Goal: Transaction & Acquisition: Purchase product/service

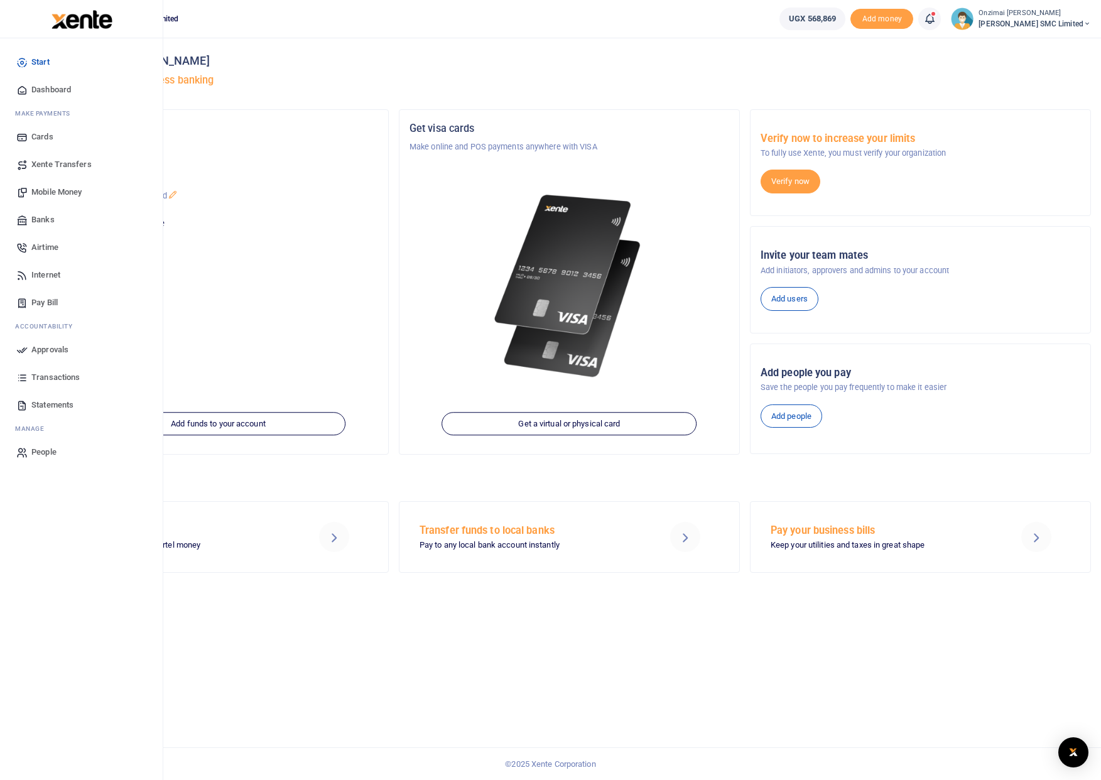
click at [52, 193] on span "Mobile Money" at bounding box center [56, 192] width 50 height 13
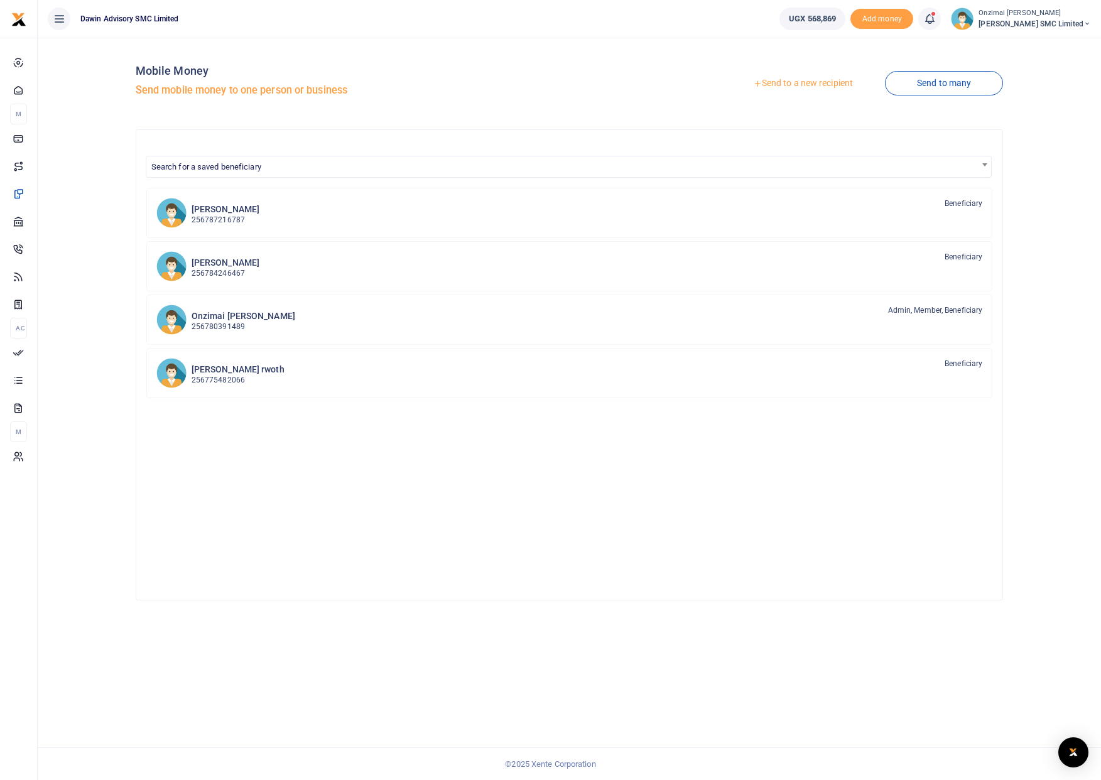
click at [783, 82] on link "Send to a new recipient" at bounding box center [803, 83] width 164 height 23
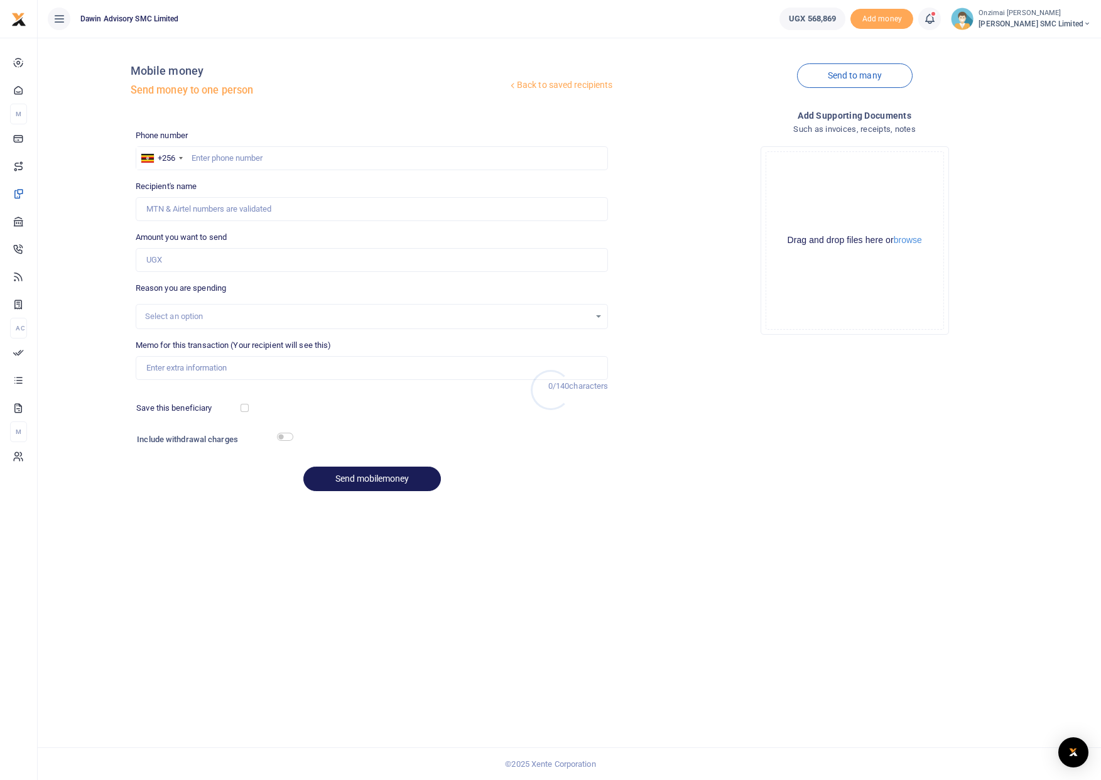
click at [330, 160] on div at bounding box center [550, 390] width 1101 height 780
click at [310, 167] on input "text" at bounding box center [372, 158] width 473 height 24
type input "750300290"
click at [190, 258] on input "Amount you want to send" at bounding box center [372, 260] width 473 height 24
type input "5"
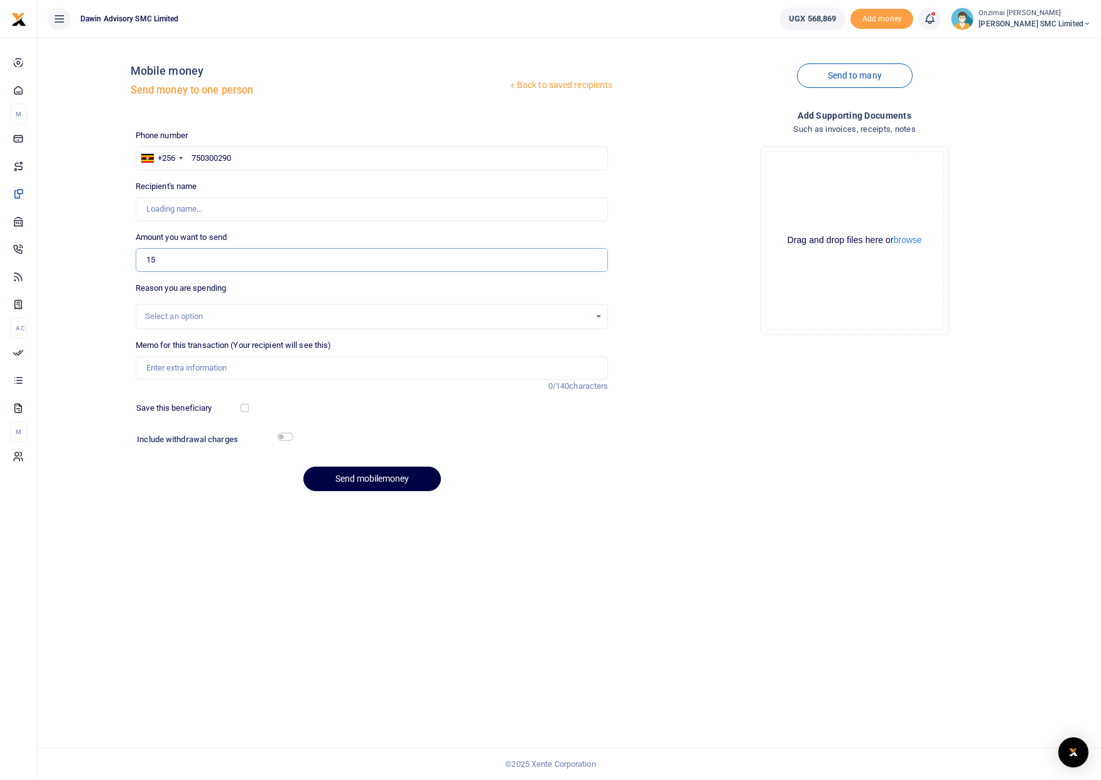
type input "150"
type input "[PERSON_NAME]"
type input "1"
type input "250,000"
click at [162, 320] on div "Select an option" at bounding box center [367, 316] width 445 height 13
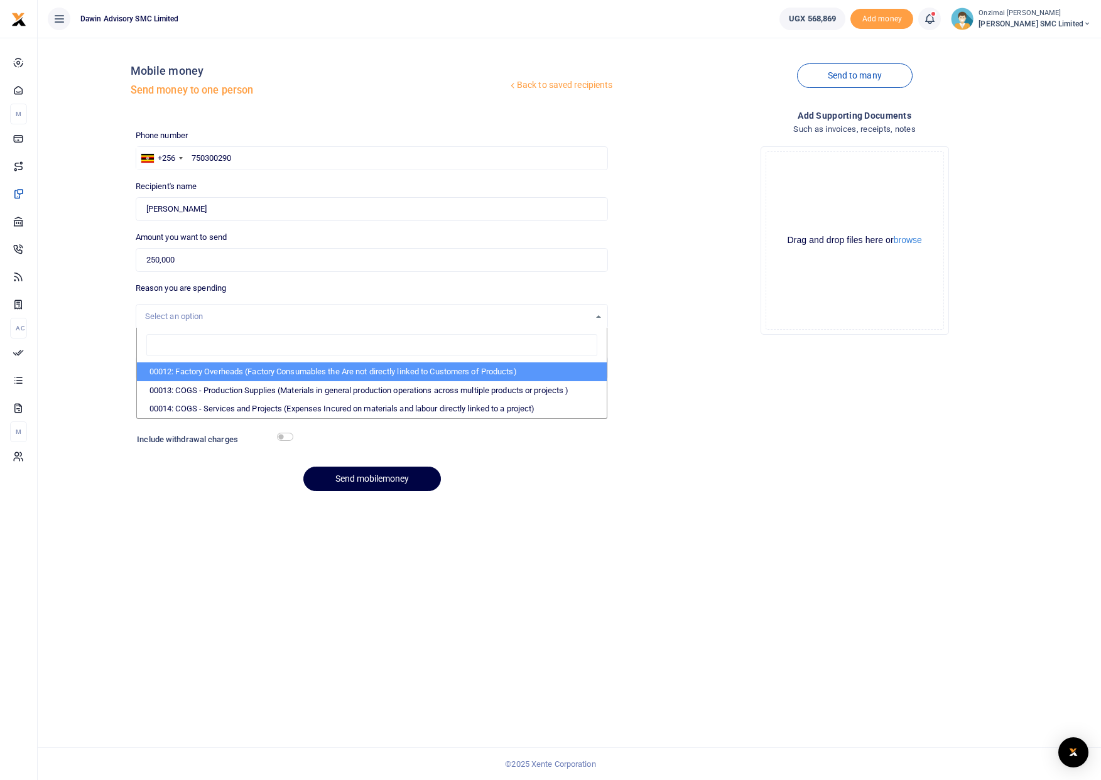
drag, startPoint x: 212, startPoint y: 520, endPoint x: 211, endPoint y: 511, distance: 8.9
click at [212, 519] on div "Back to saved recipients Mobile money Send money to one person Send to many Pho…" at bounding box center [569, 409] width 1063 height 742
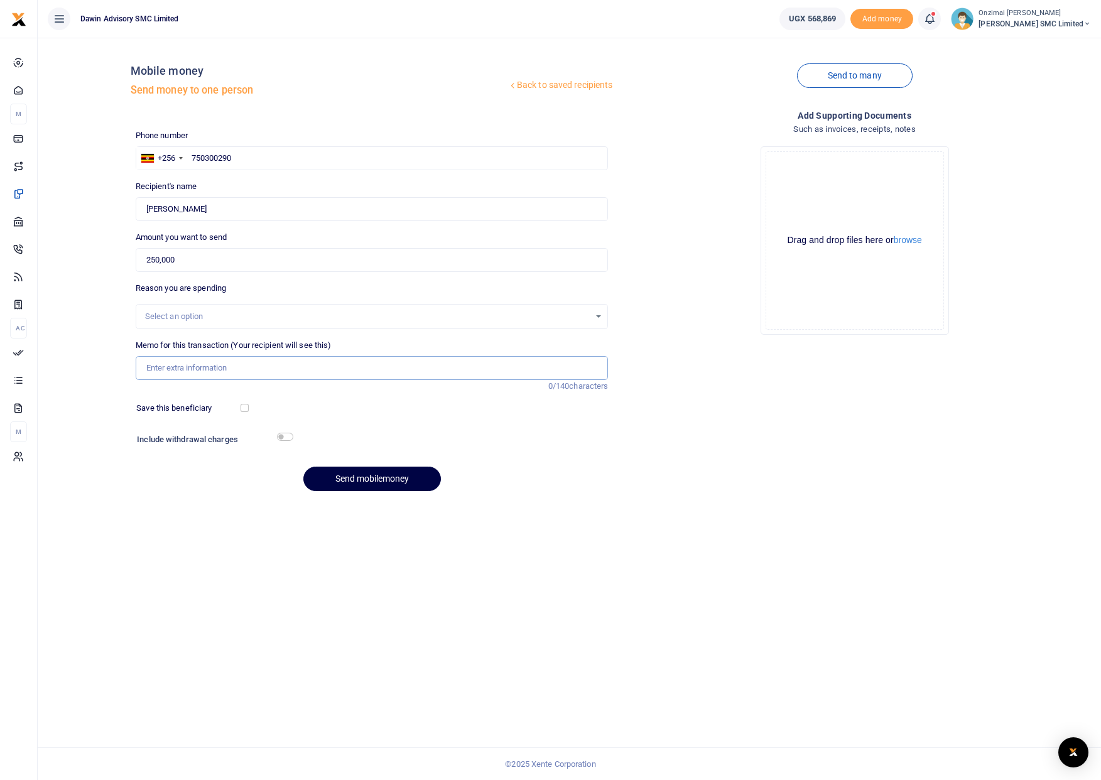
click at [160, 369] on input "Memo for this transaction (Your recipient will see this)" at bounding box center [372, 368] width 473 height 24
type input "Transport Facilitation for Site Works"
click at [353, 482] on button "Send mobilemoney" at bounding box center [372, 479] width 138 height 24
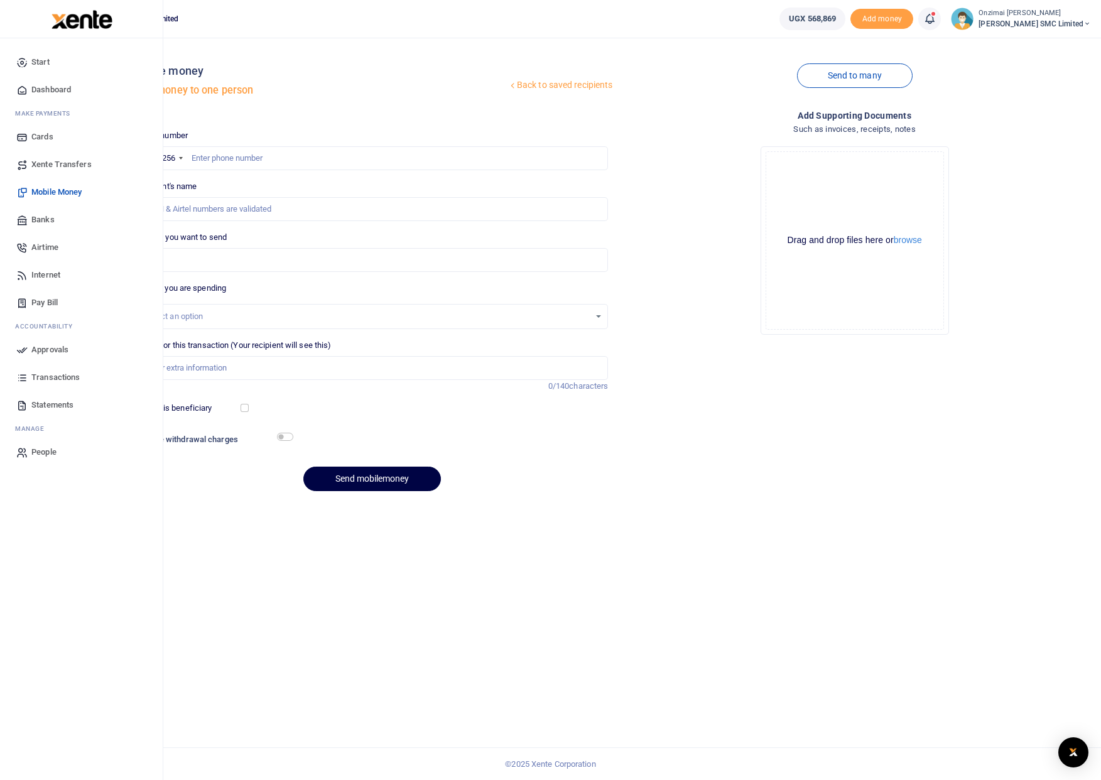
click at [58, 344] on span "Approvals" at bounding box center [49, 350] width 37 height 13
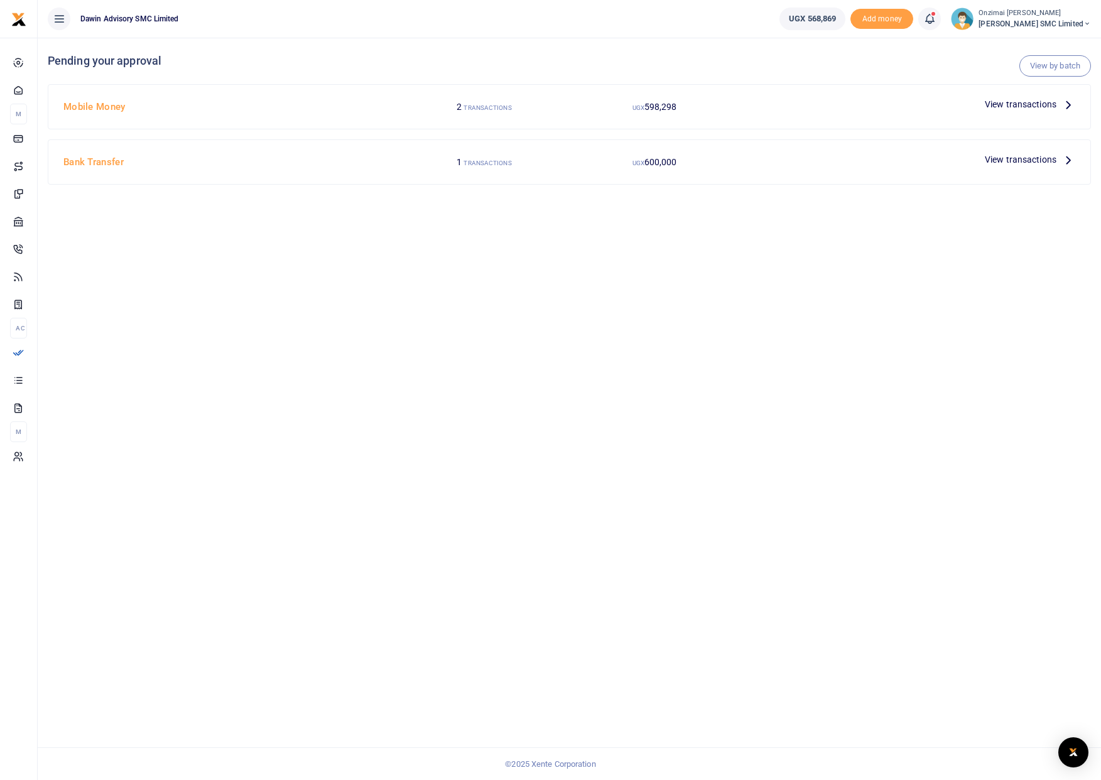
click at [1008, 102] on span "View transactions" at bounding box center [1021, 104] width 72 height 14
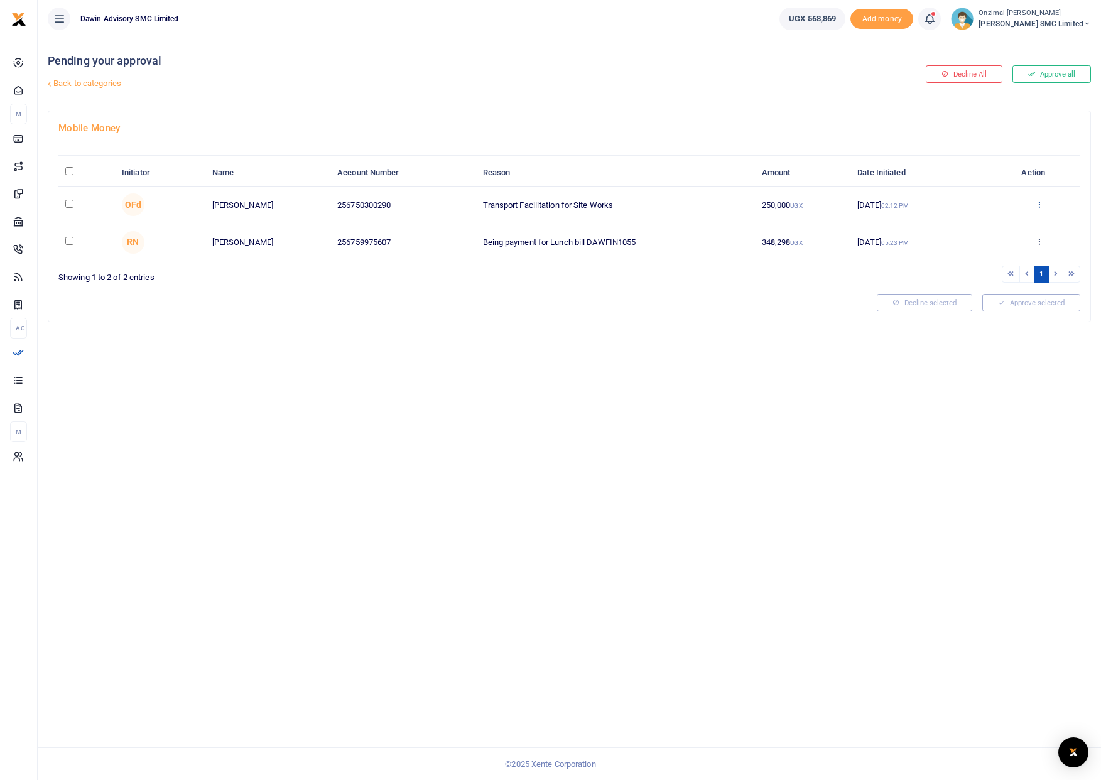
click at [1037, 206] on icon at bounding box center [1039, 204] width 8 height 9
click at [980, 229] on link "Approve" at bounding box center [992, 225] width 99 height 18
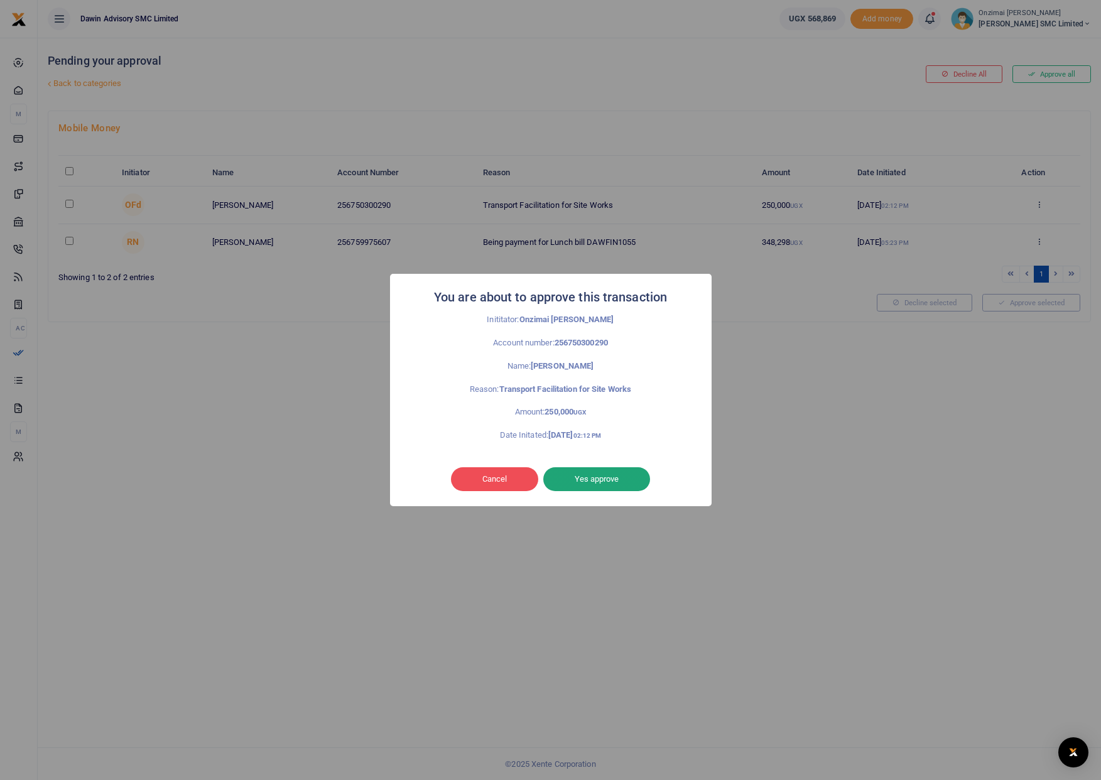
click at [572, 477] on button "Yes approve" at bounding box center [596, 479] width 107 height 24
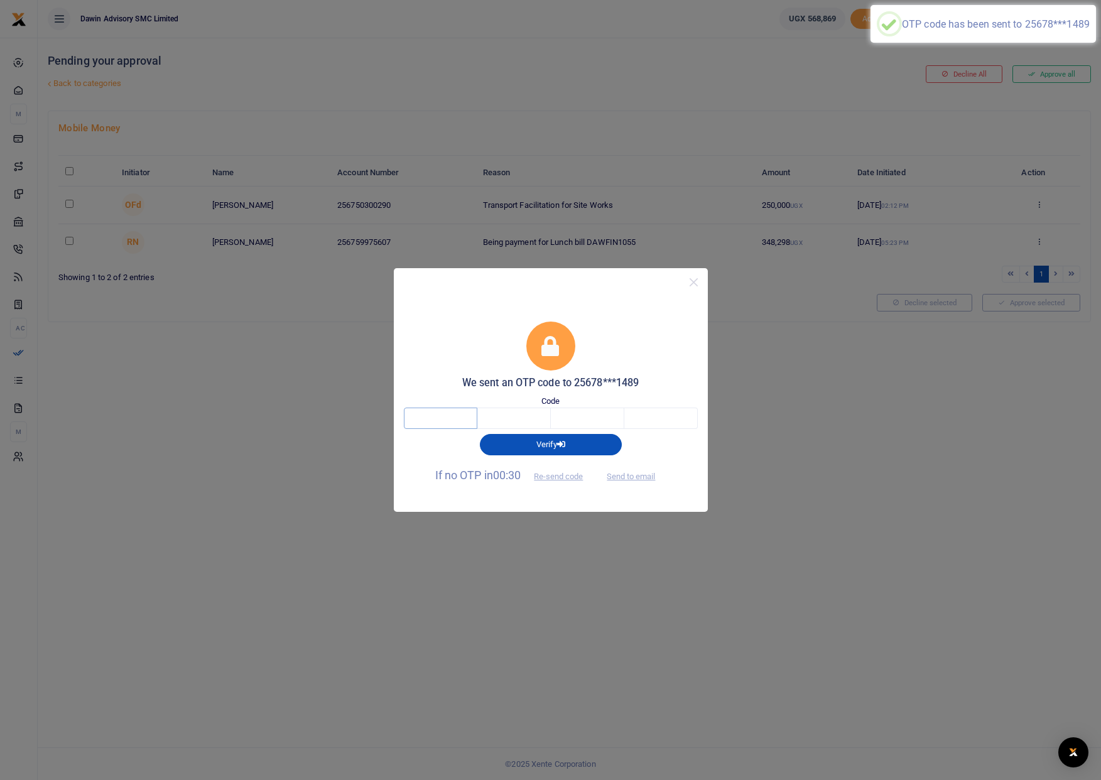
click at [425, 424] on input "text" at bounding box center [440, 418] width 73 height 21
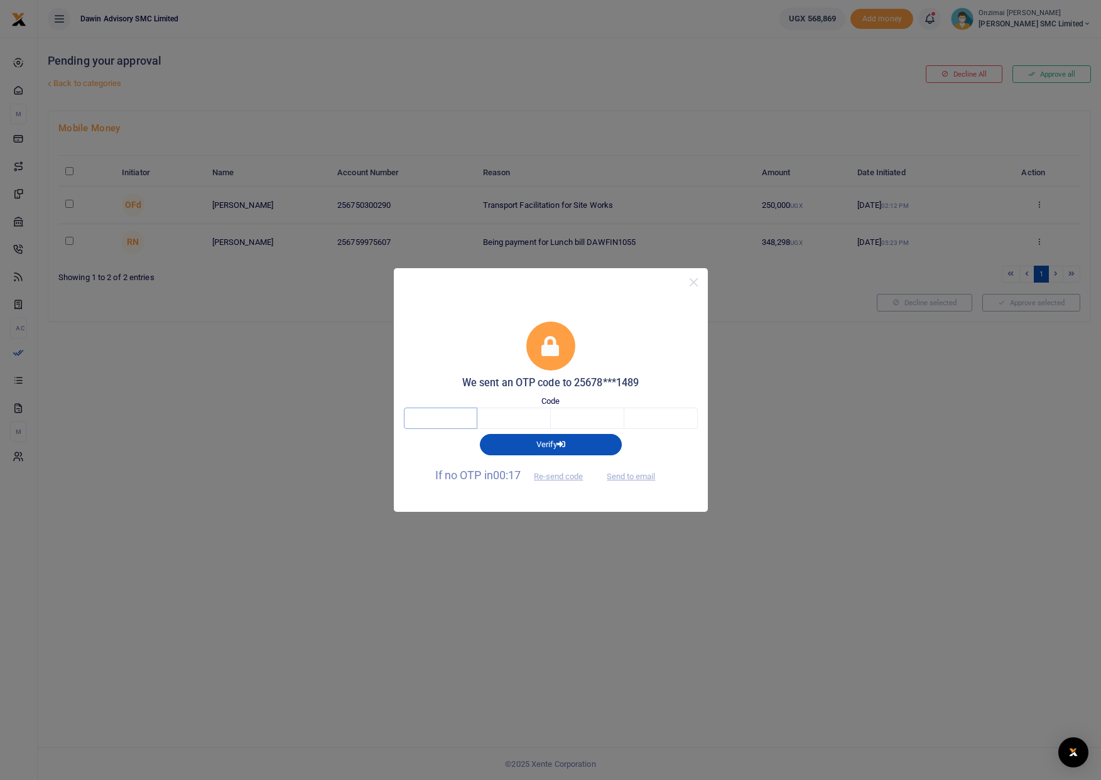
click at [431, 419] on input "text" at bounding box center [440, 418] width 73 height 21
type input "3"
type input "0"
type input "7"
type input "2"
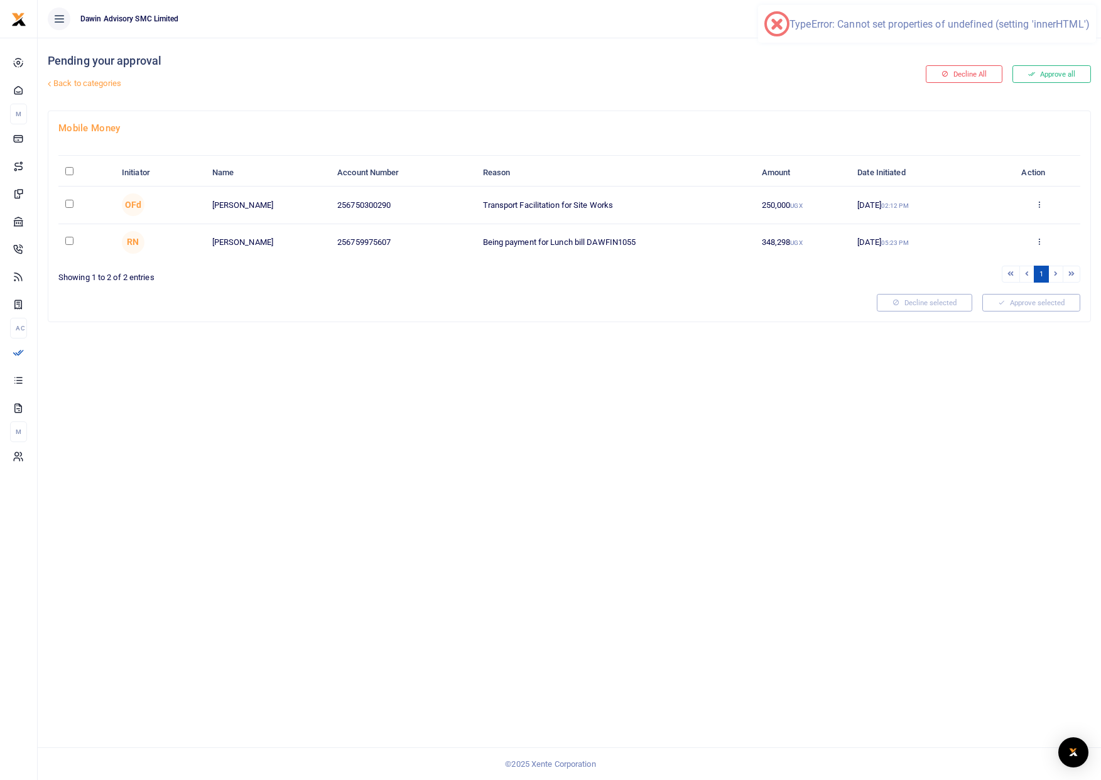
click at [68, 205] on input "checkbox" at bounding box center [69, 204] width 8 height 8
checkbox input "true"
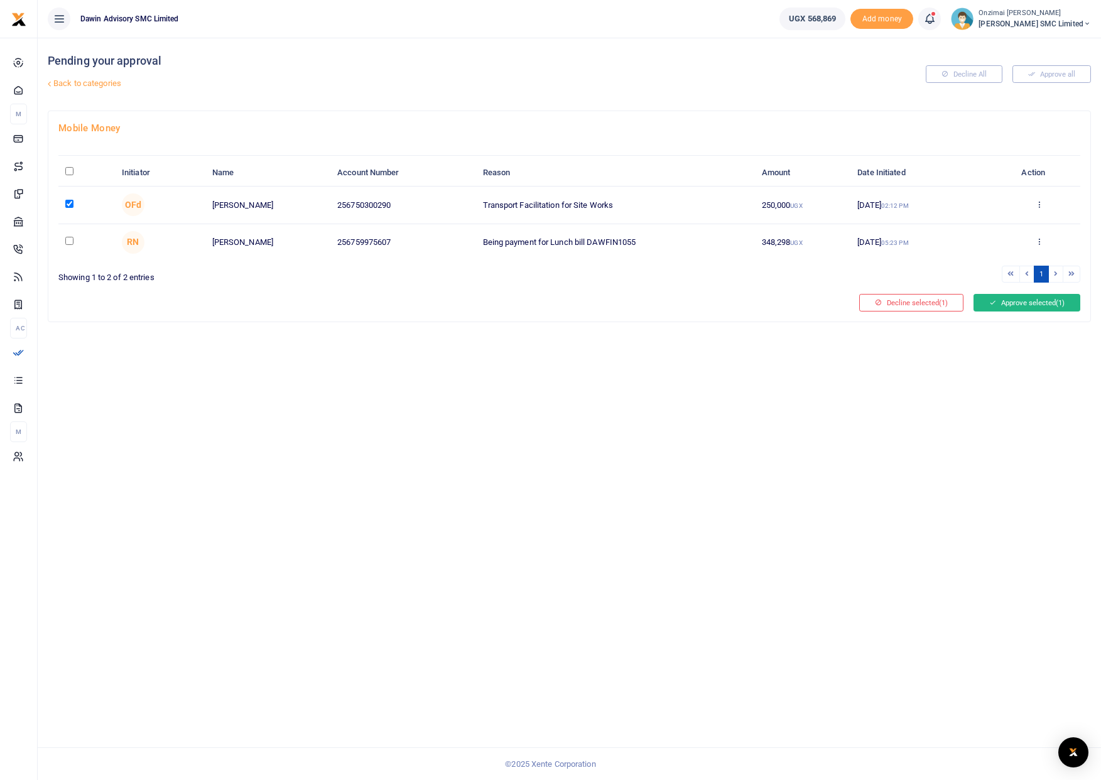
click at [1009, 303] on button "Approve selected (1)" at bounding box center [1027, 303] width 107 height 18
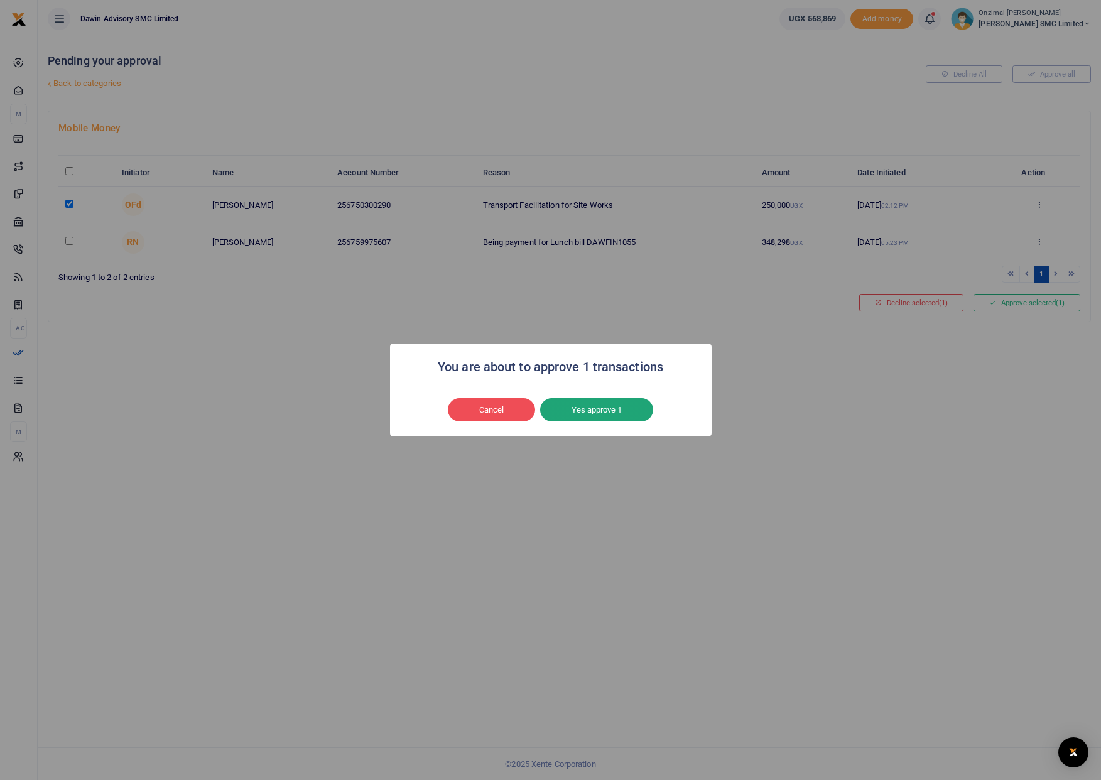
click at [619, 406] on button "Yes approve 1" at bounding box center [596, 410] width 113 height 24
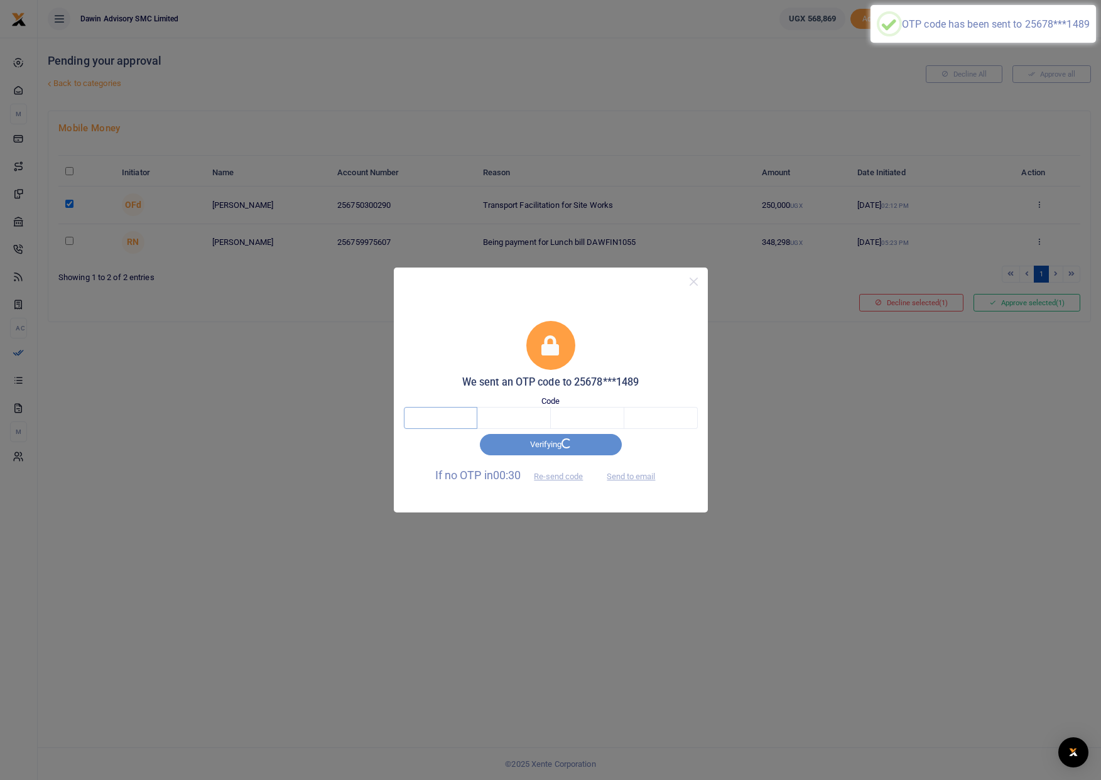
click at [454, 428] on input "text" at bounding box center [440, 417] width 73 height 21
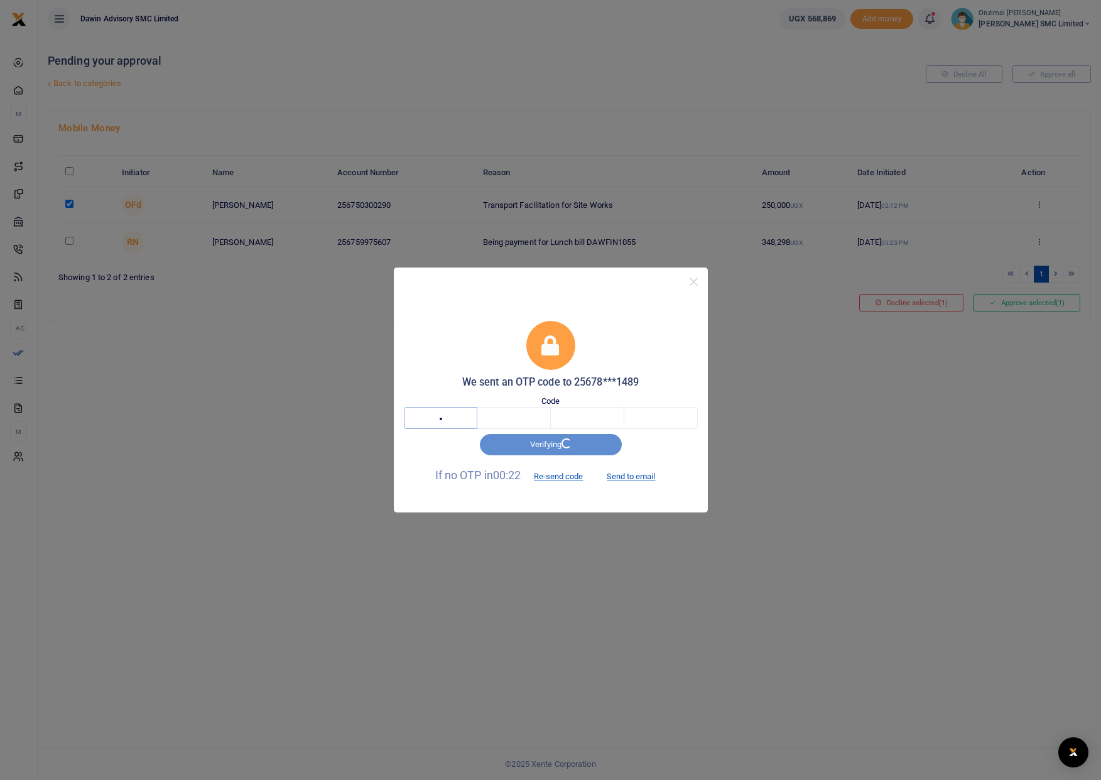
type input "1"
type input "6"
type input "1"
type input "6"
type input "0"
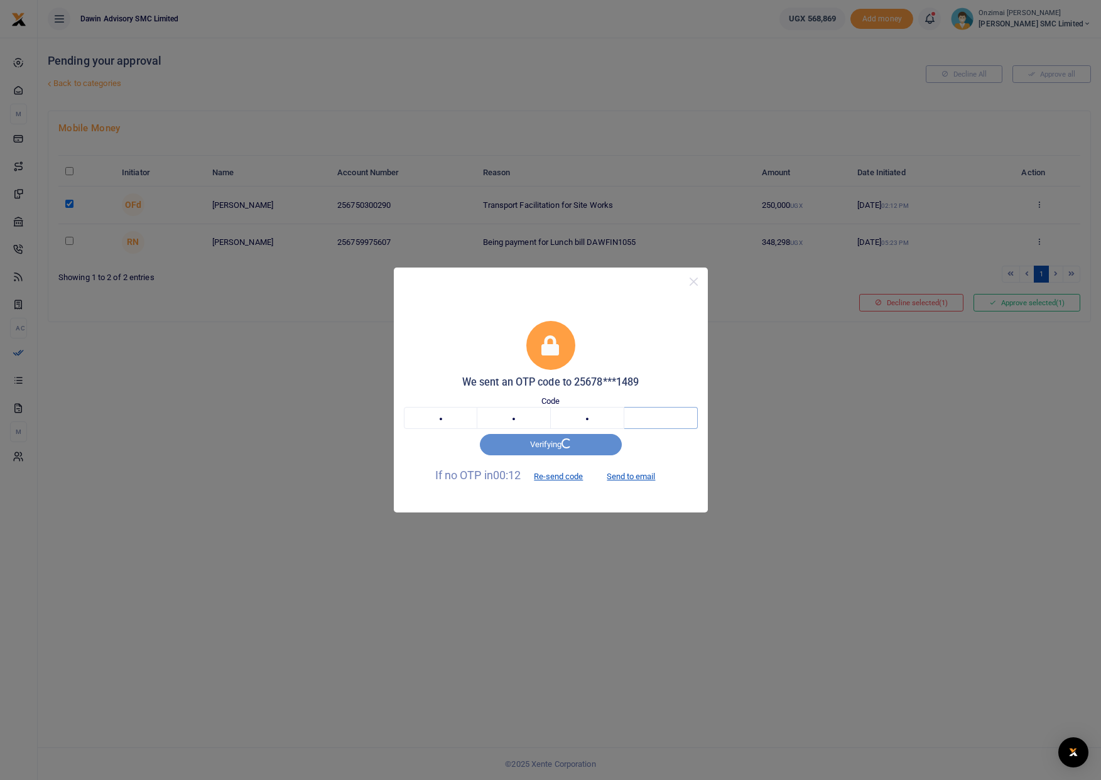
type input "5"
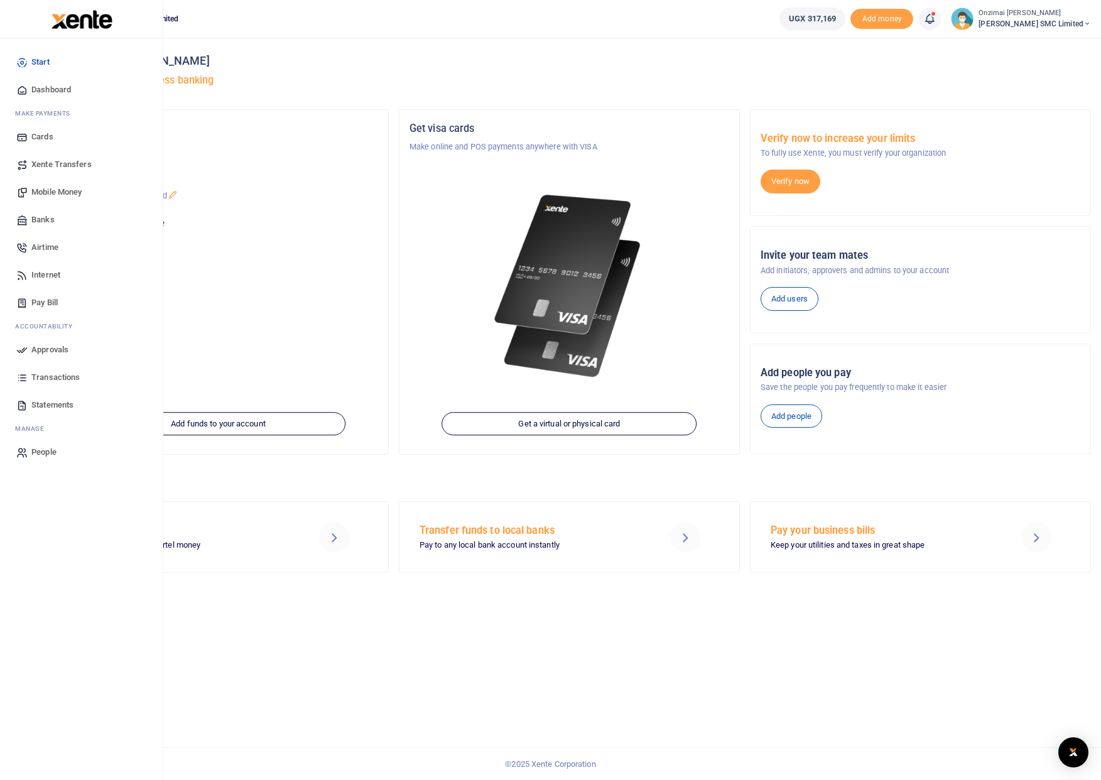
click at [46, 354] on span "Approvals" at bounding box center [49, 350] width 37 height 13
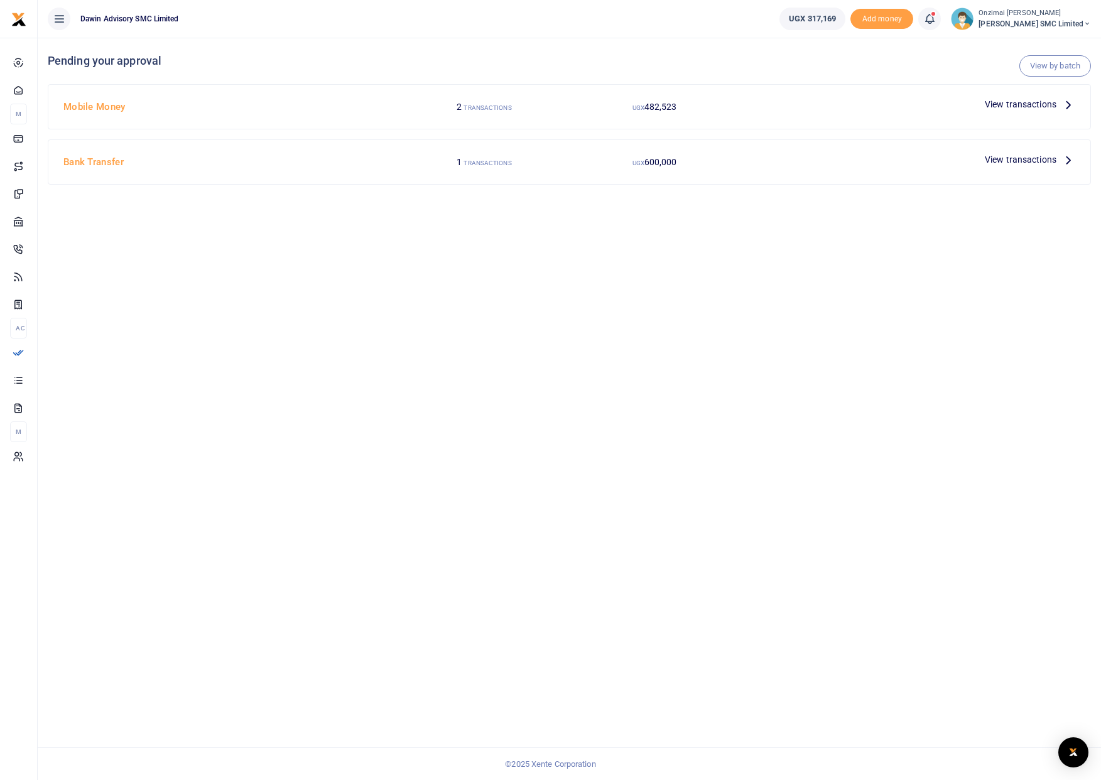
click at [654, 111] on span "482,523" at bounding box center [660, 107] width 33 height 10
click at [1042, 105] on span "View transactions" at bounding box center [1021, 104] width 72 height 14
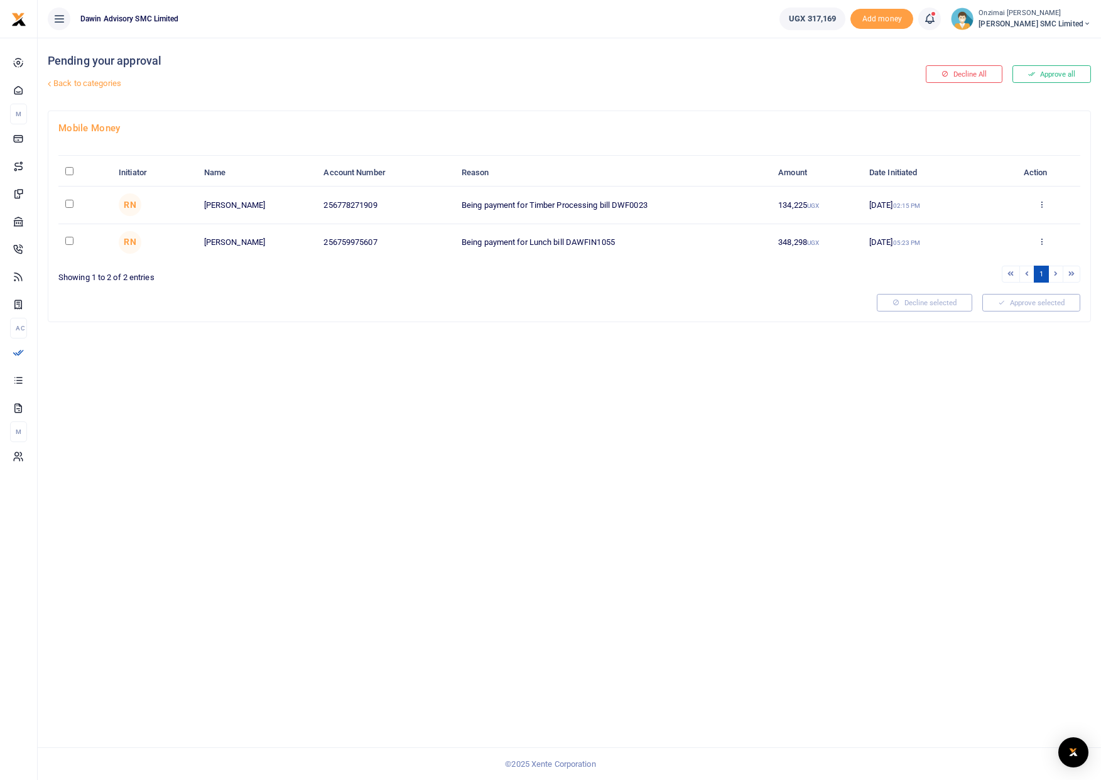
click at [70, 204] on input "checkbox" at bounding box center [69, 204] width 8 height 8
checkbox input "true"
click at [980, 304] on button "Approve selected (1)" at bounding box center [1027, 303] width 107 height 18
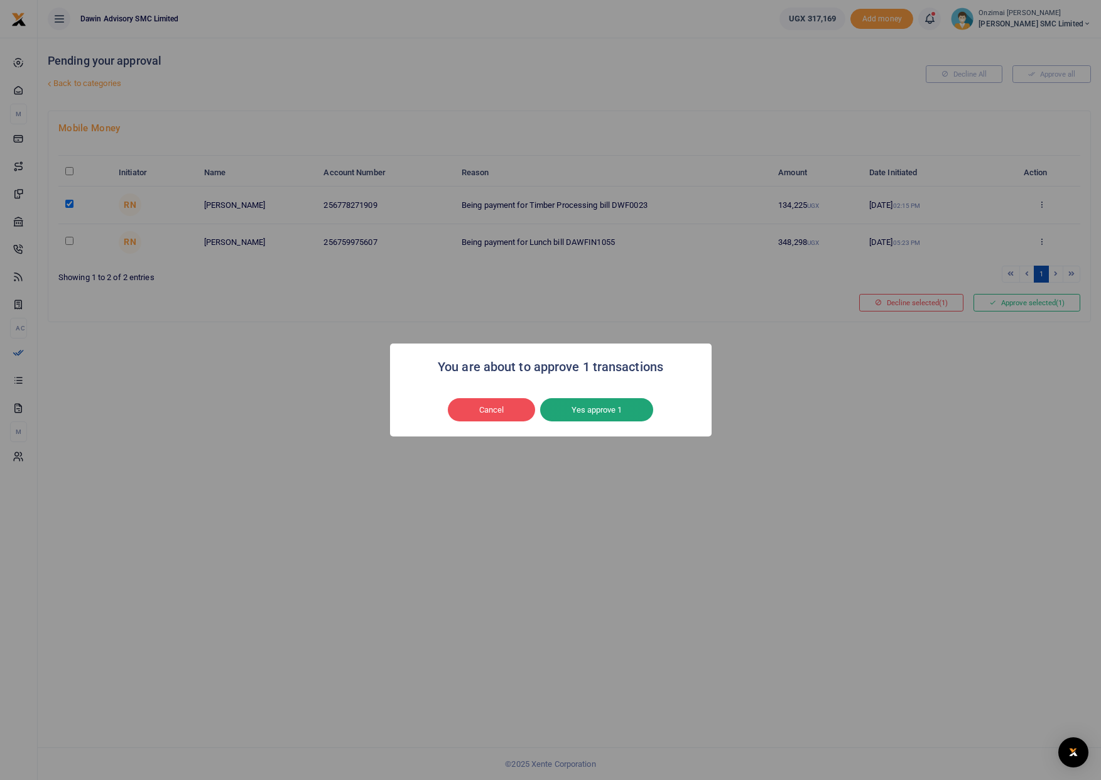
click at [597, 403] on button "Yes approve 1" at bounding box center [596, 410] width 113 height 24
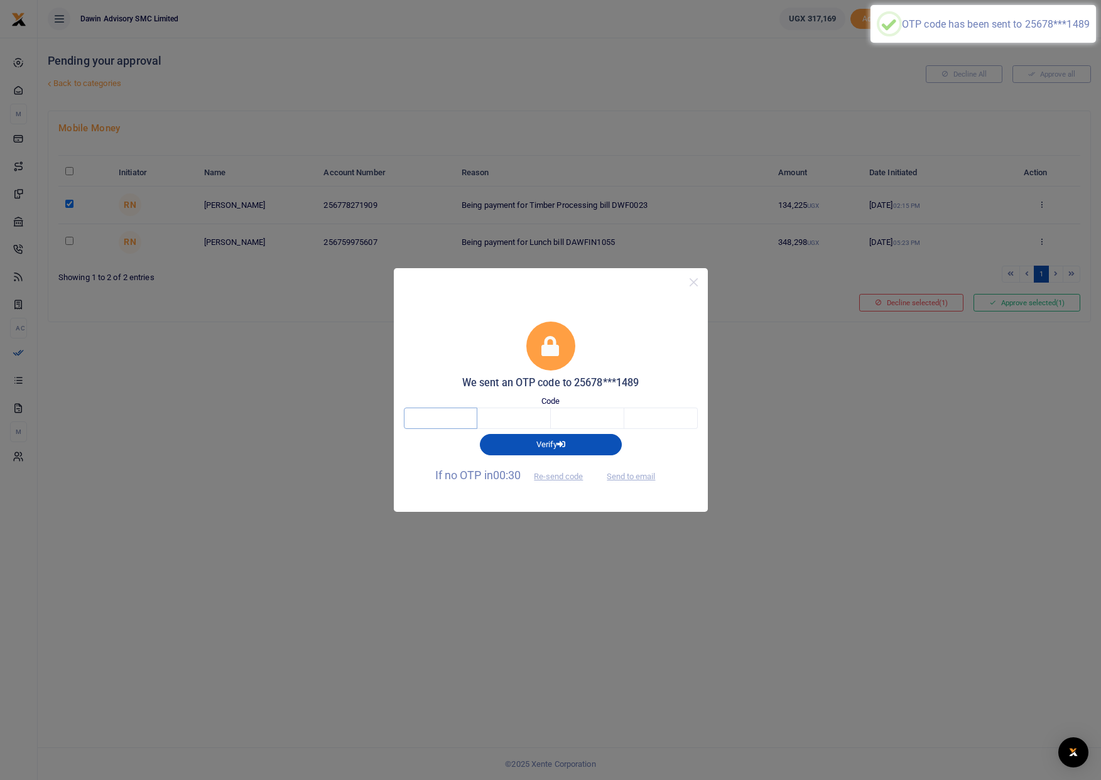
click at [440, 416] on input "text" at bounding box center [440, 418] width 73 height 21
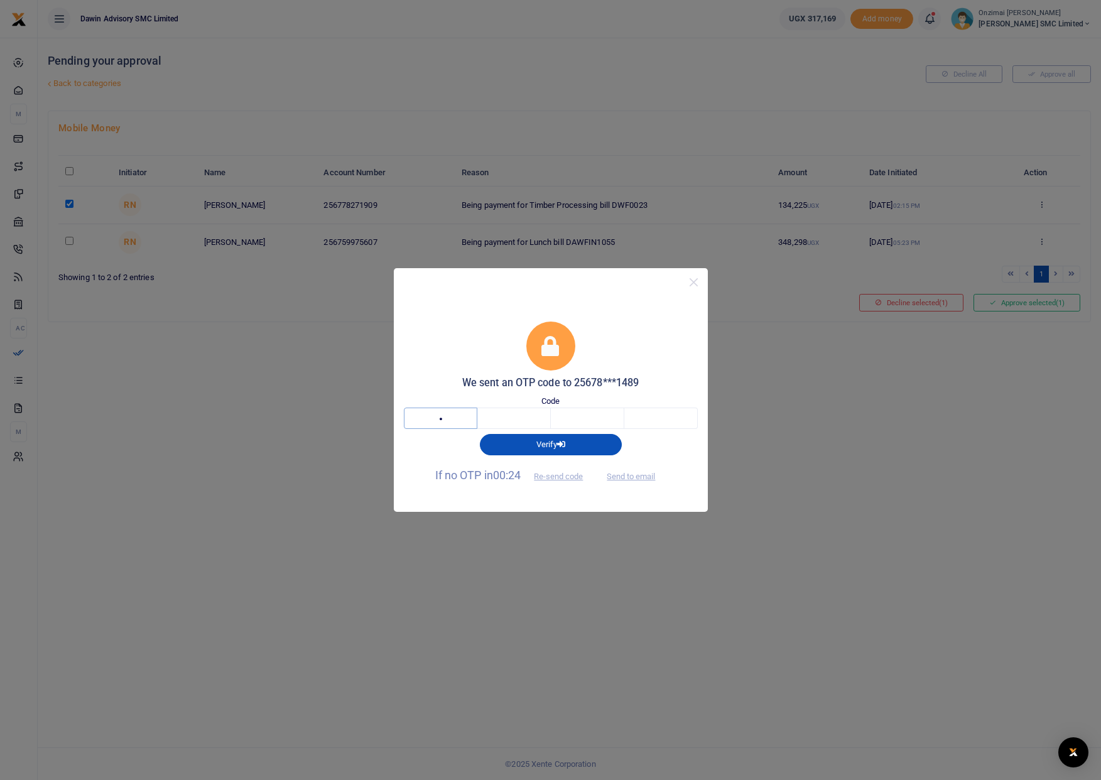
type input "3"
type input "1"
type input "9"
type input "3"
